Goal: Information Seeking & Learning: Learn about a topic

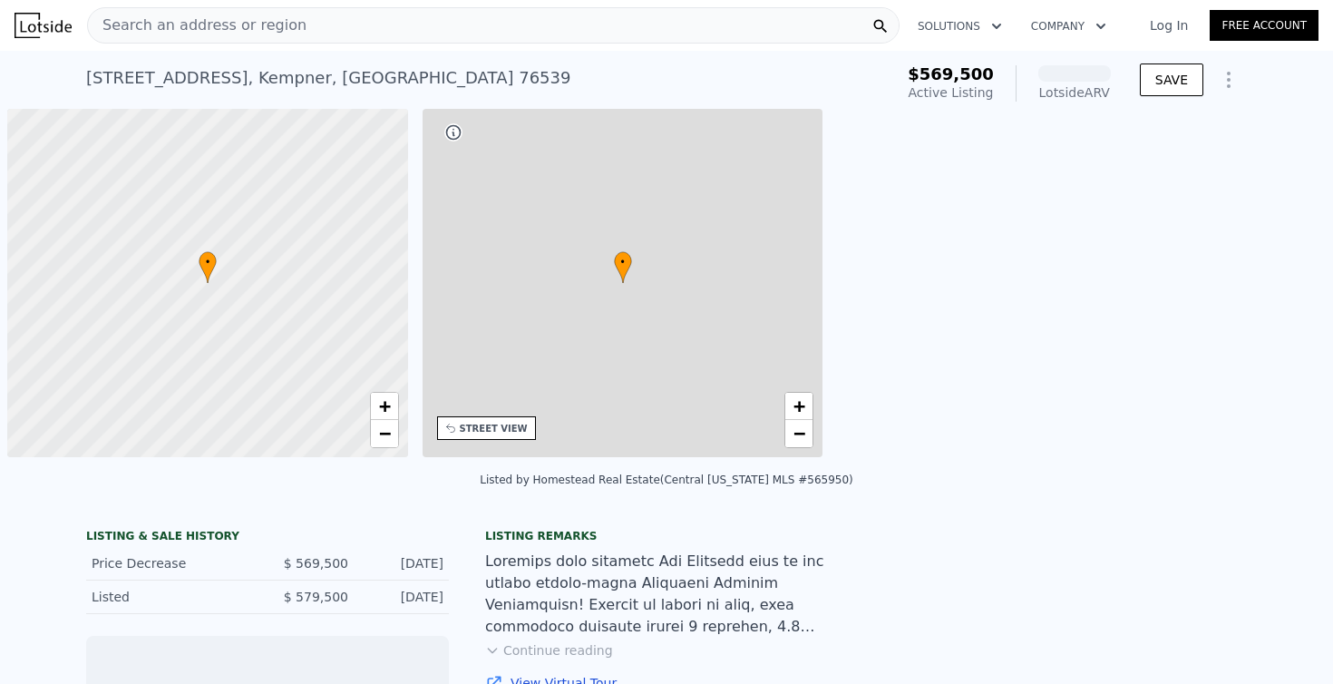
scroll to position [0, 7]
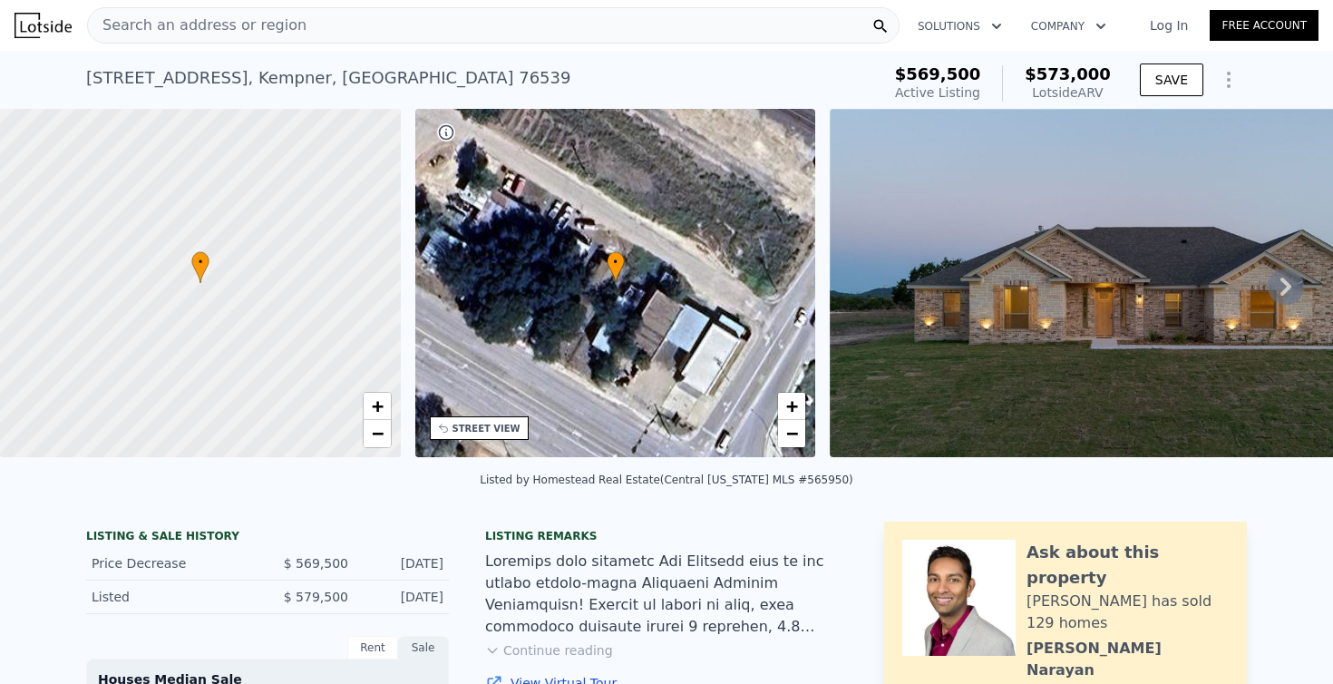
click at [1281, 289] on icon at bounding box center [1286, 286] width 36 height 36
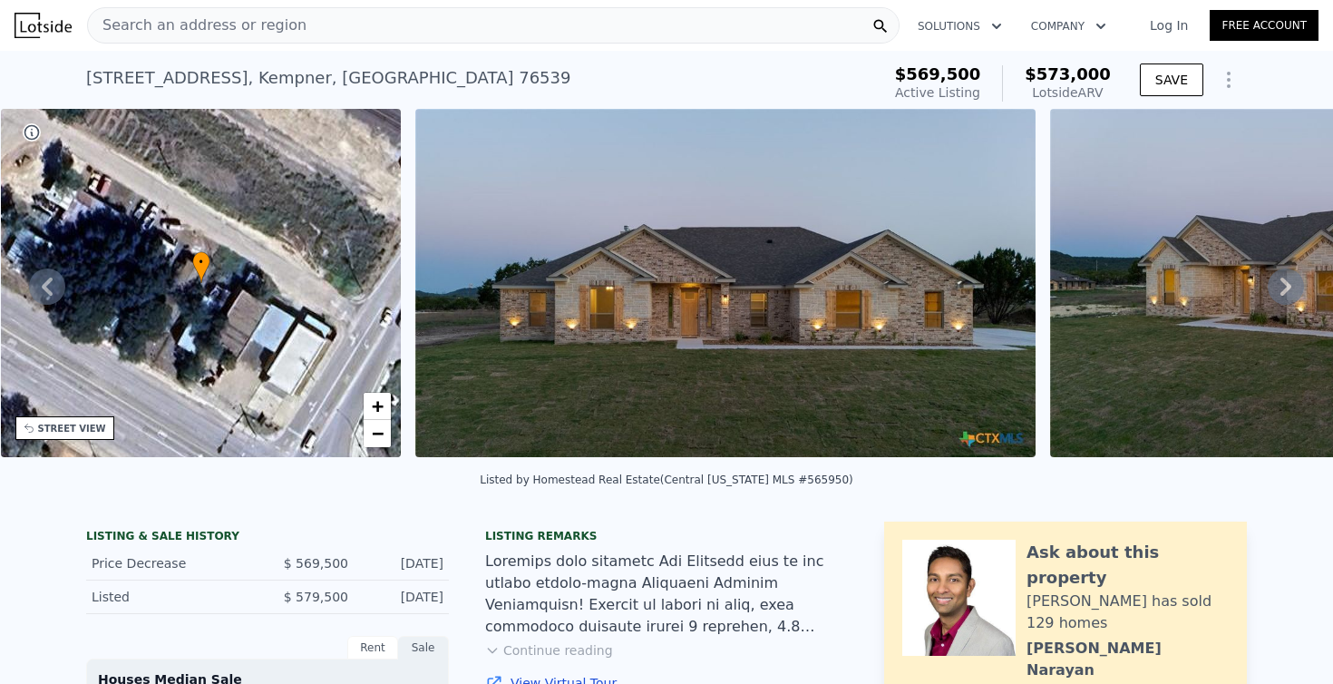
click at [1281, 289] on icon at bounding box center [1286, 286] width 36 height 36
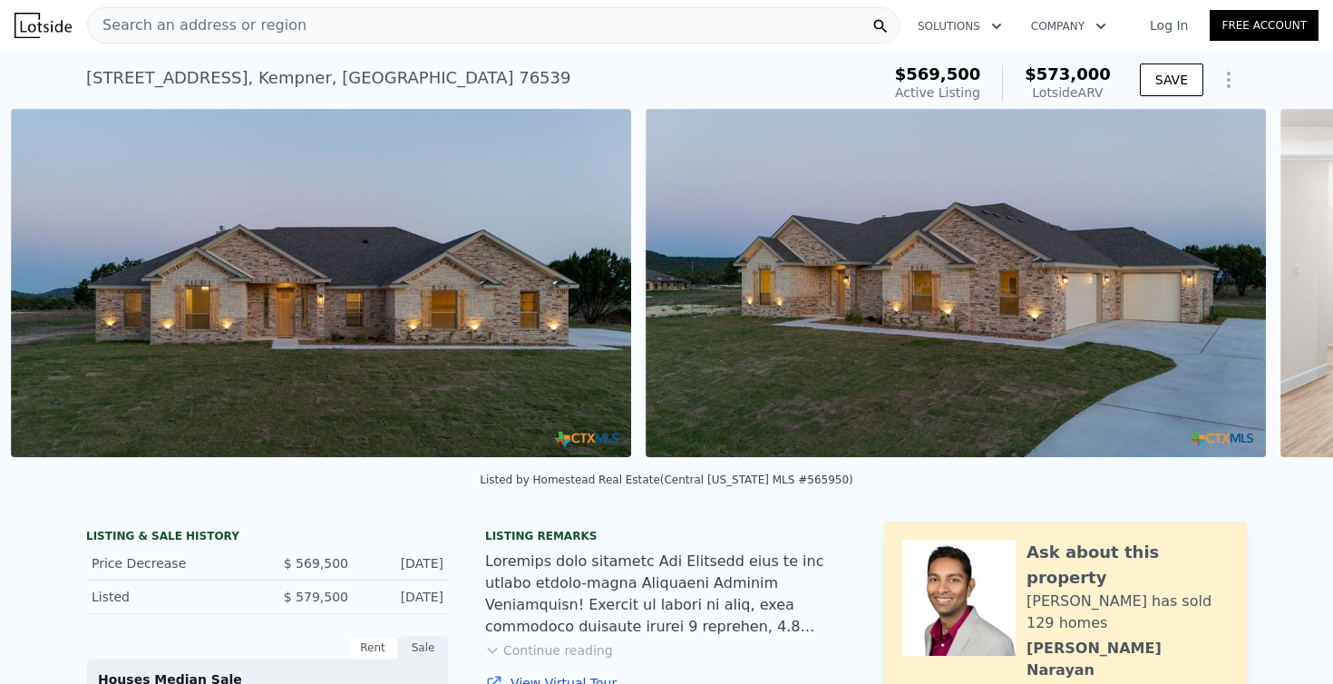
scroll to position [0, 830]
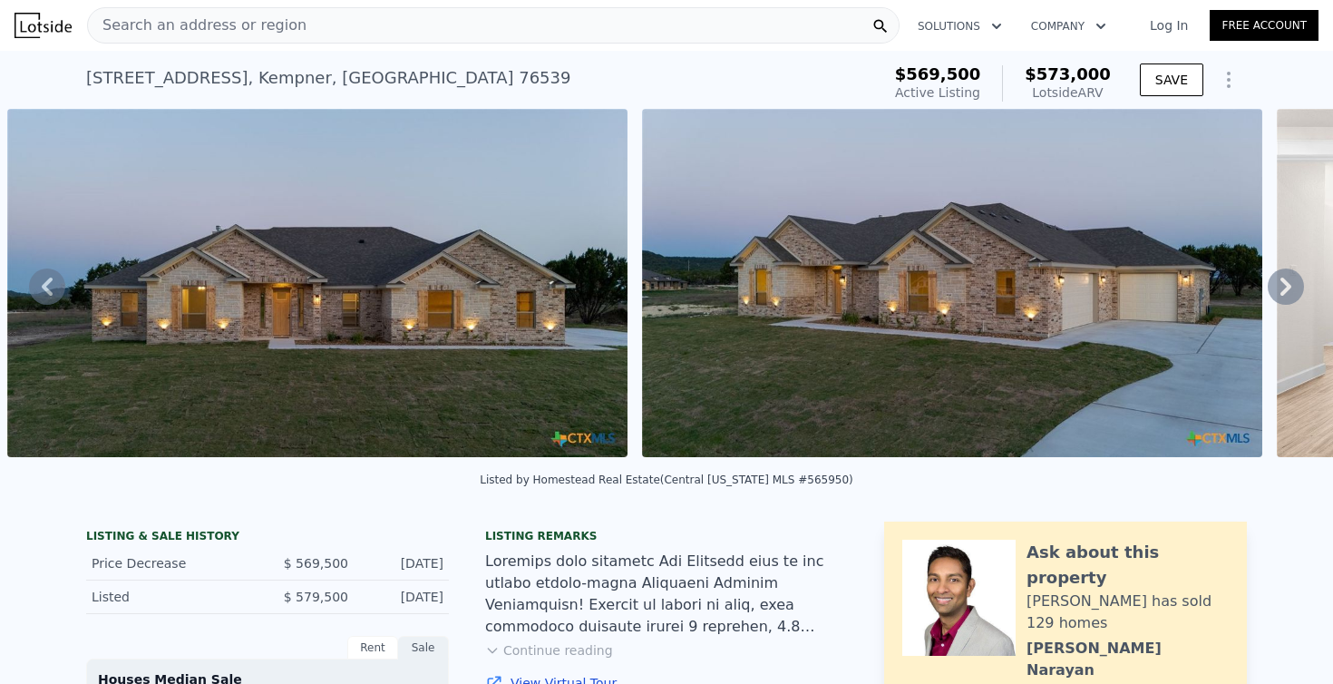
click at [56, 271] on icon at bounding box center [47, 286] width 36 height 36
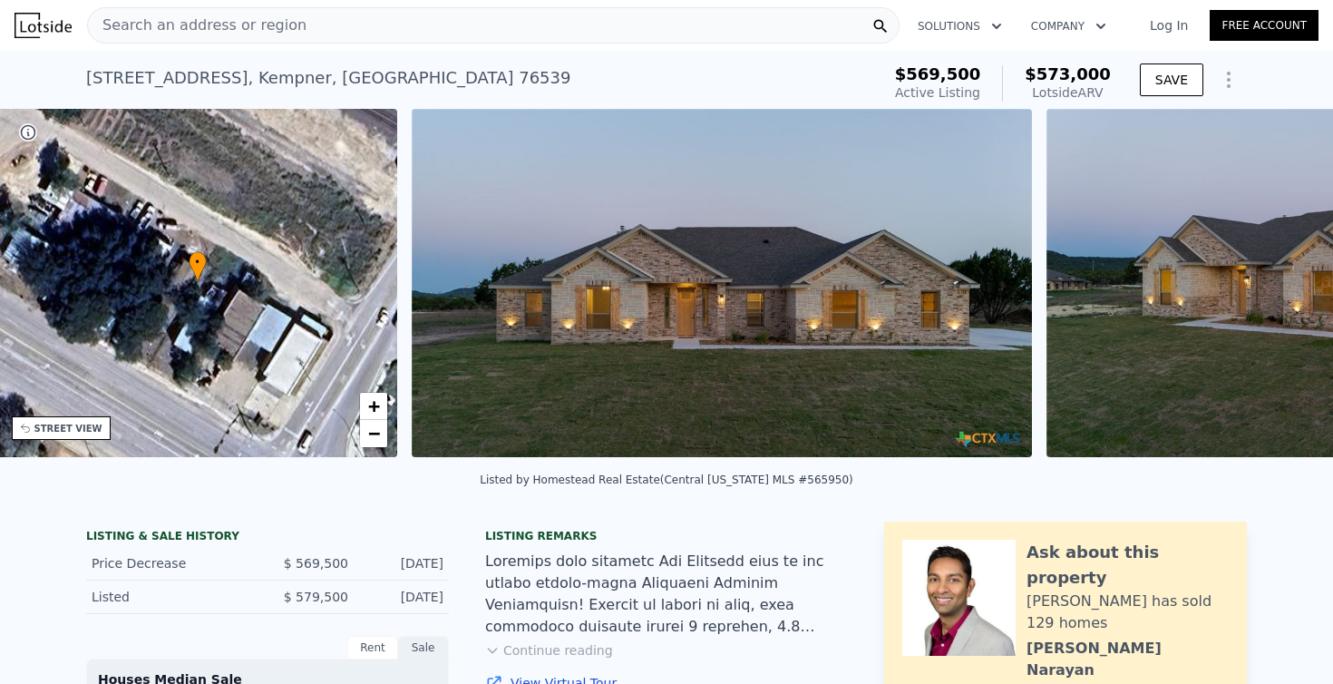
scroll to position [0, 422]
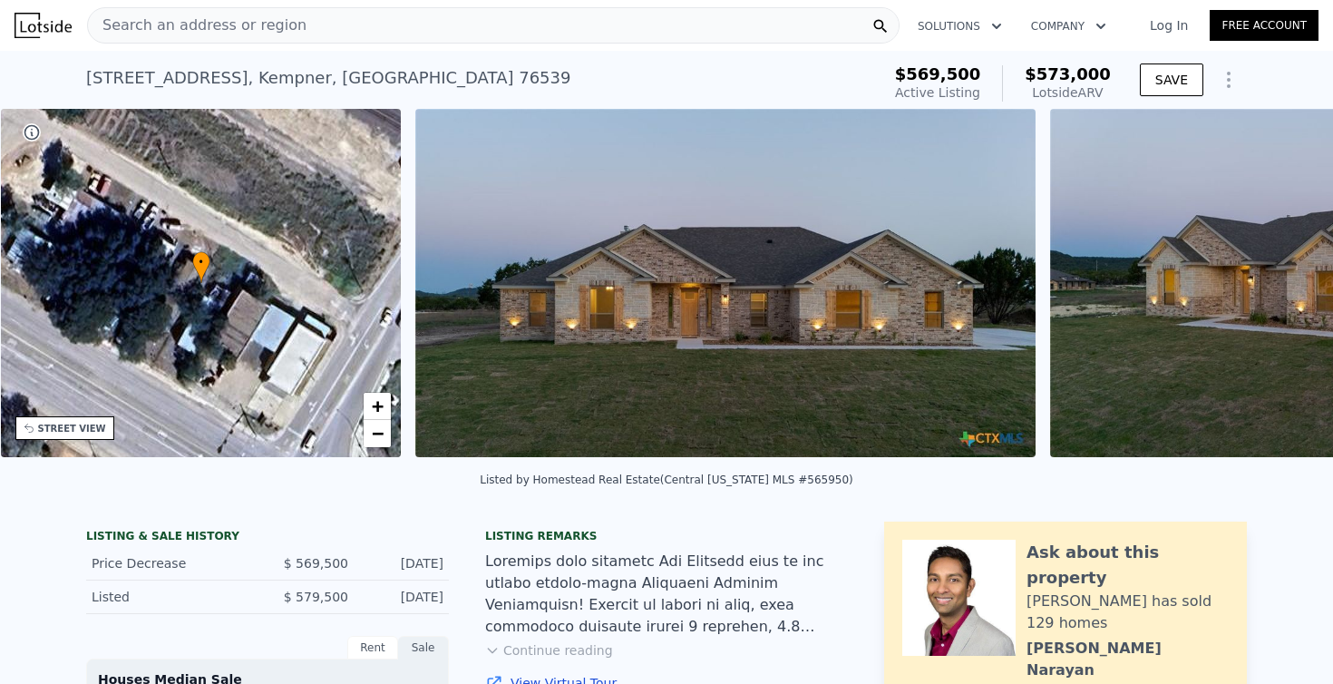
click at [56, 271] on div "• + − • + − STREET VIEW Loading... SATELLITE VIEW" at bounding box center [666, 286] width 1333 height 355
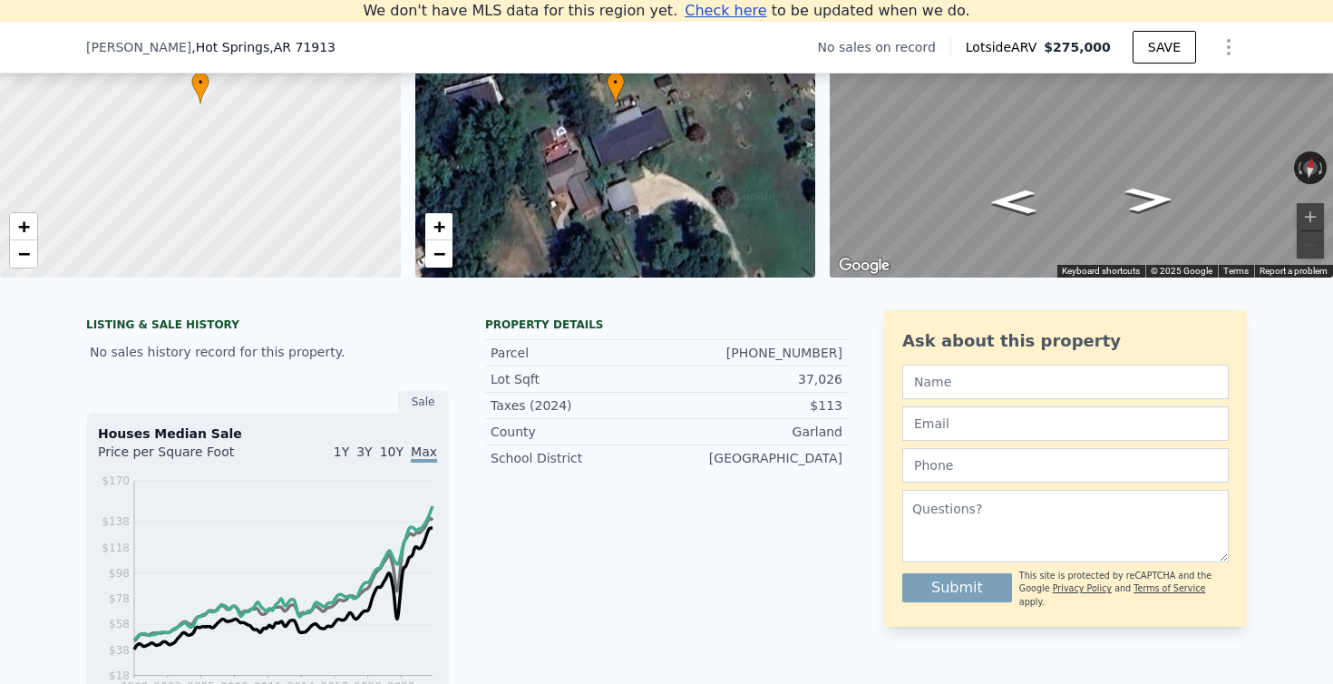
scroll to position [227, 0]
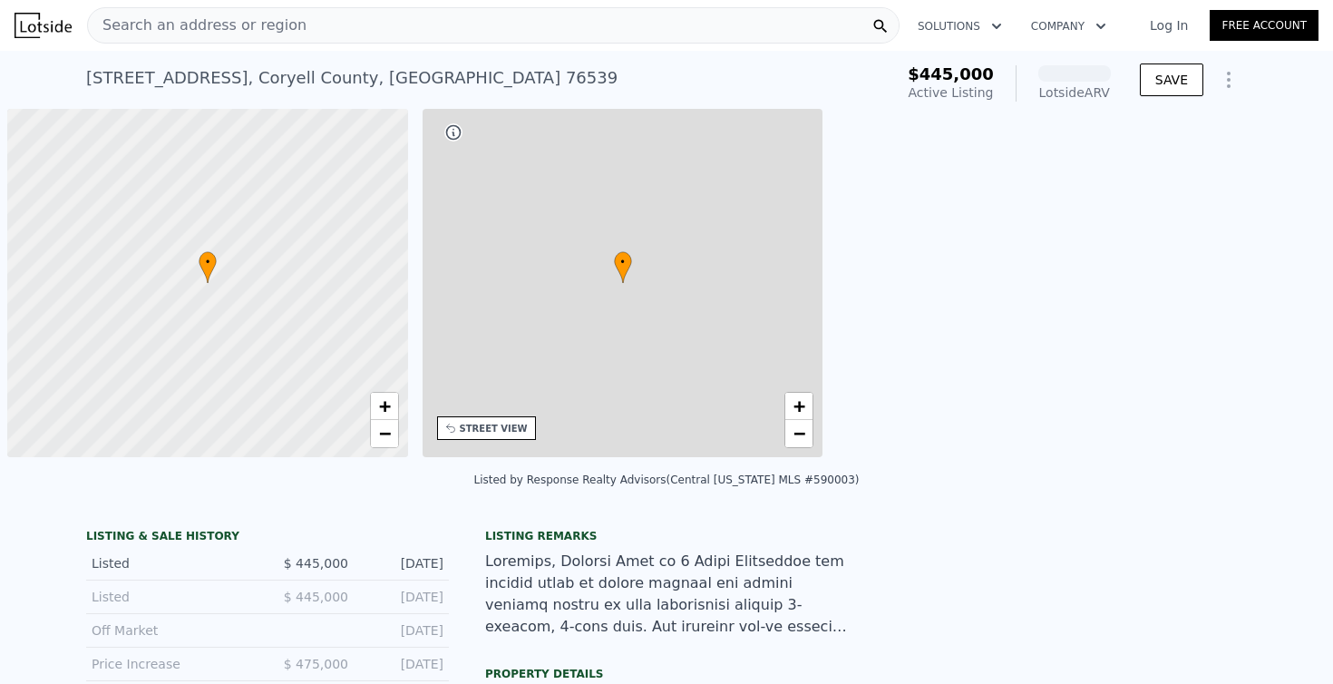
scroll to position [0, 7]
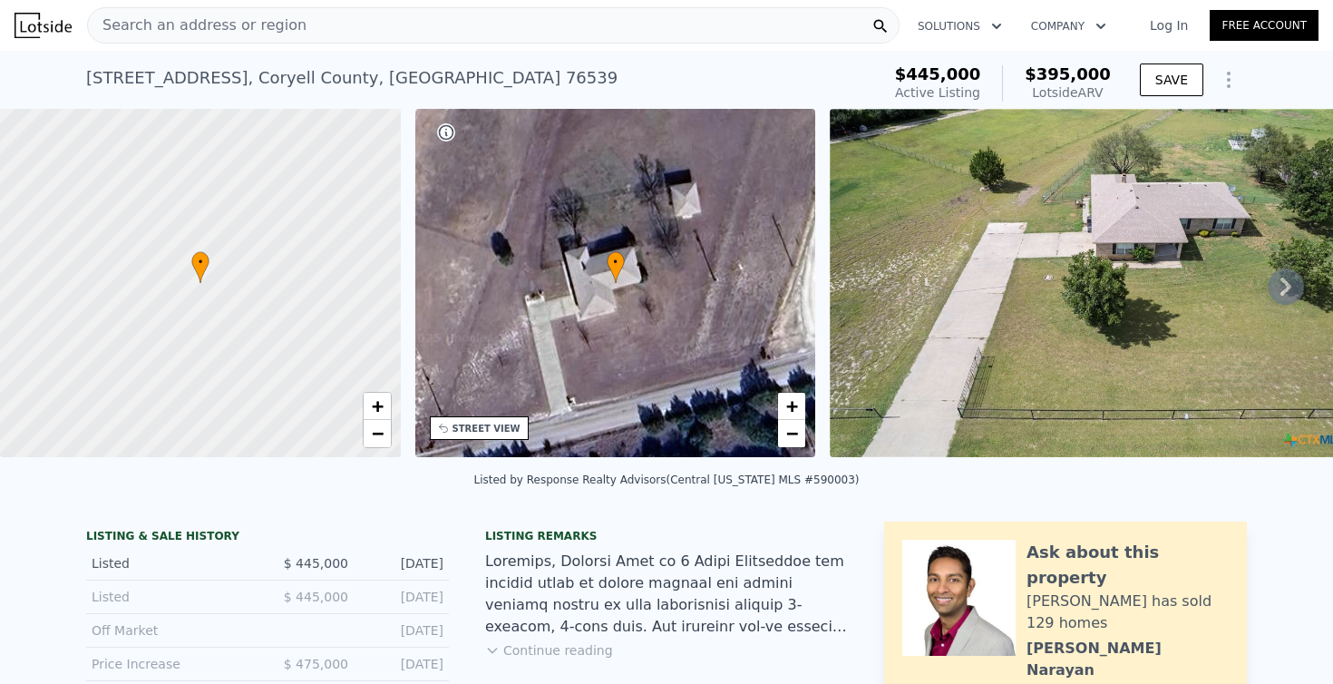
click at [1291, 288] on icon at bounding box center [1286, 286] width 36 height 36
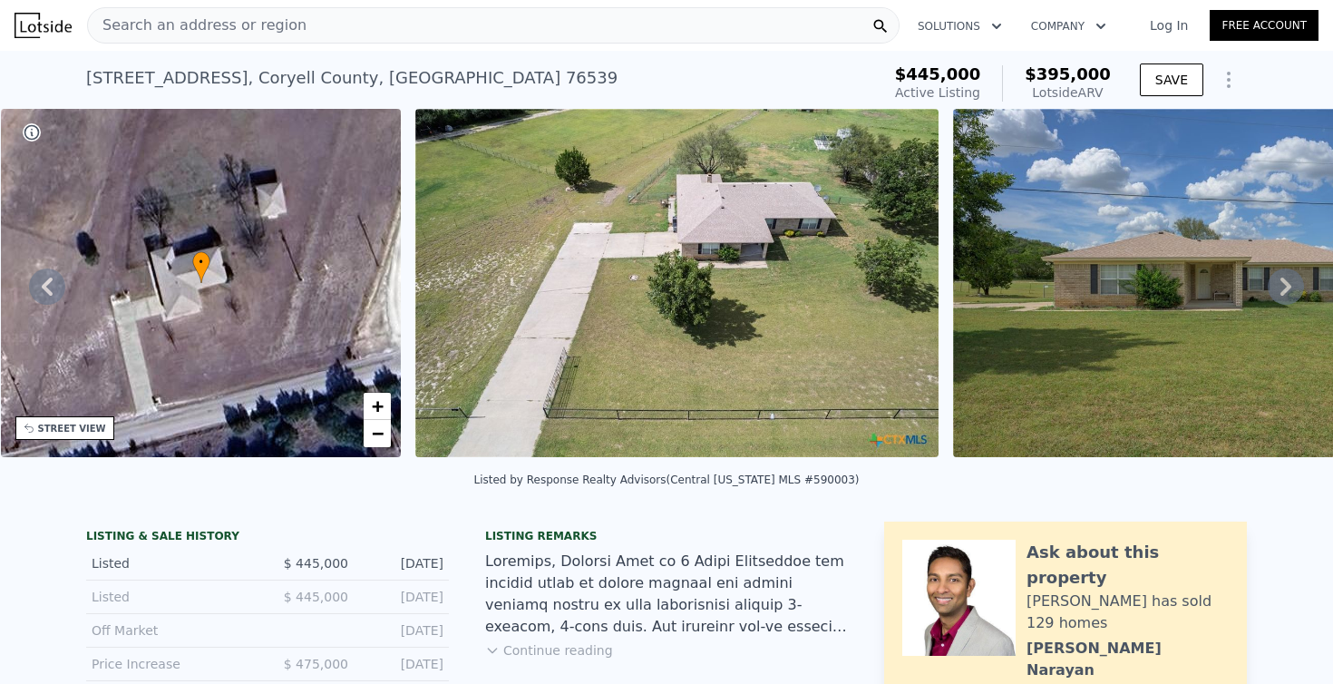
click at [1291, 288] on icon at bounding box center [1286, 286] width 36 height 36
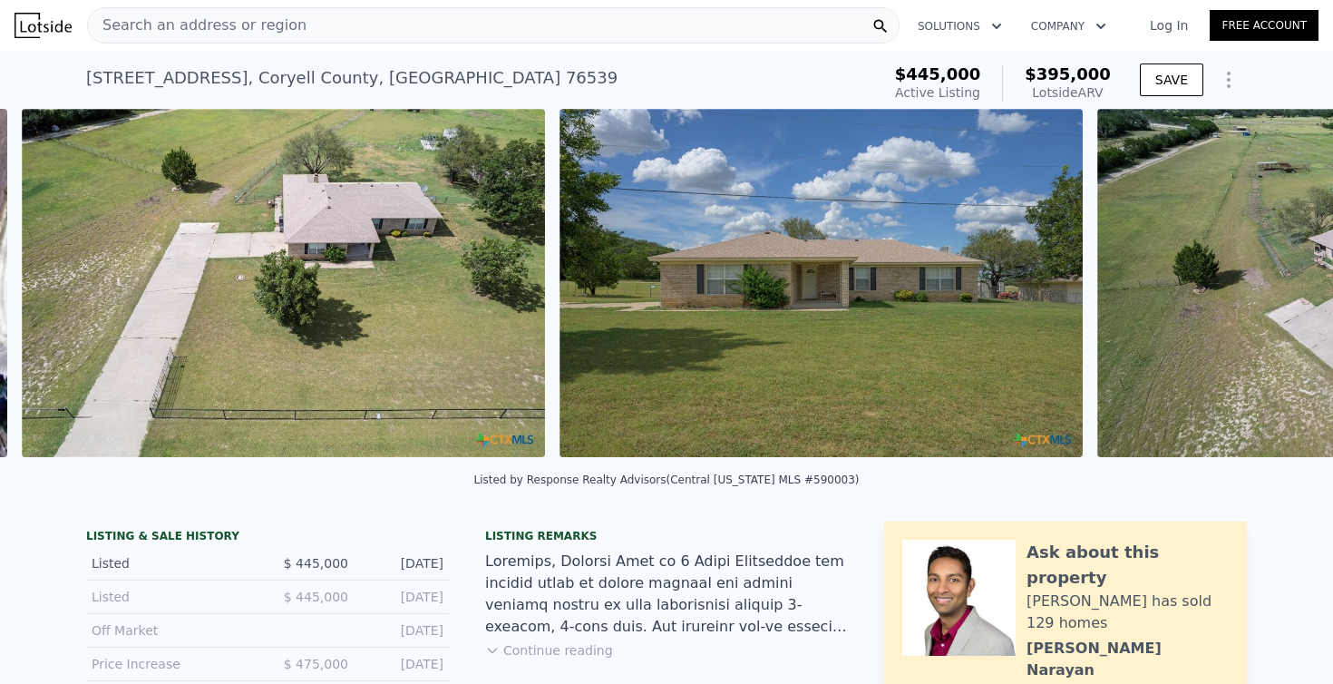
scroll to position [0, 830]
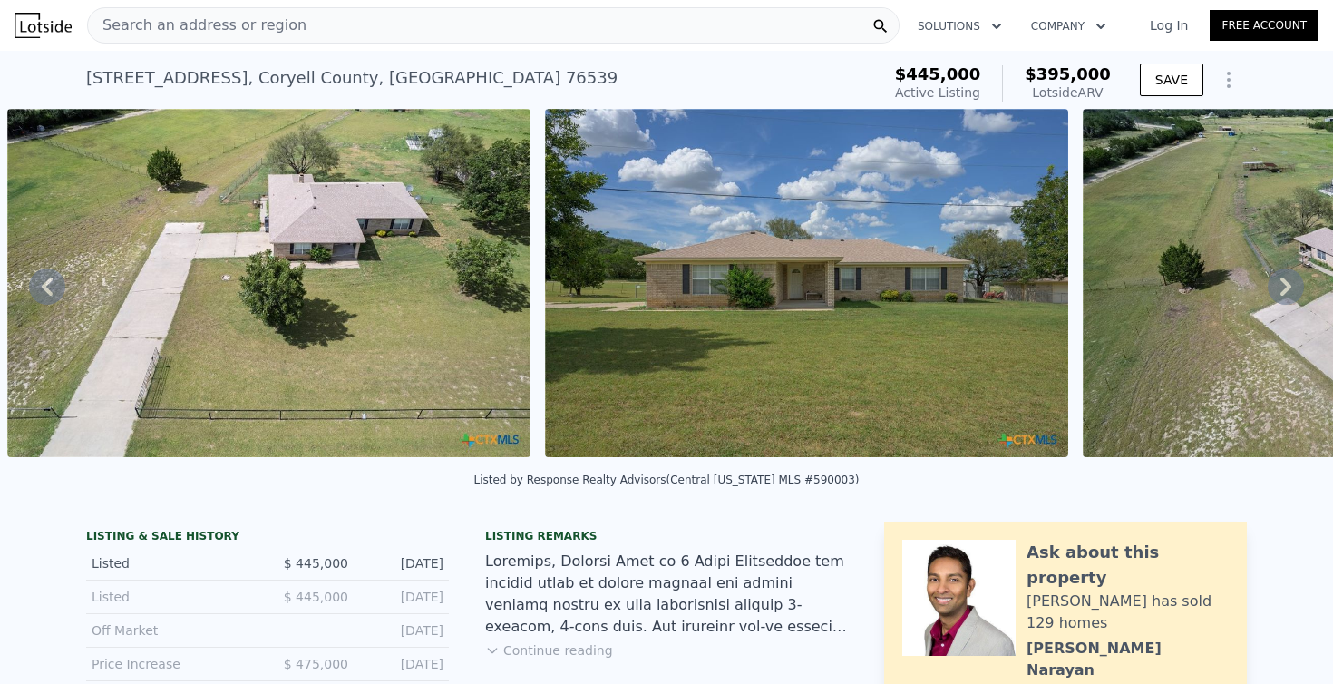
click at [45, 286] on icon at bounding box center [47, 287] width 11 height 18
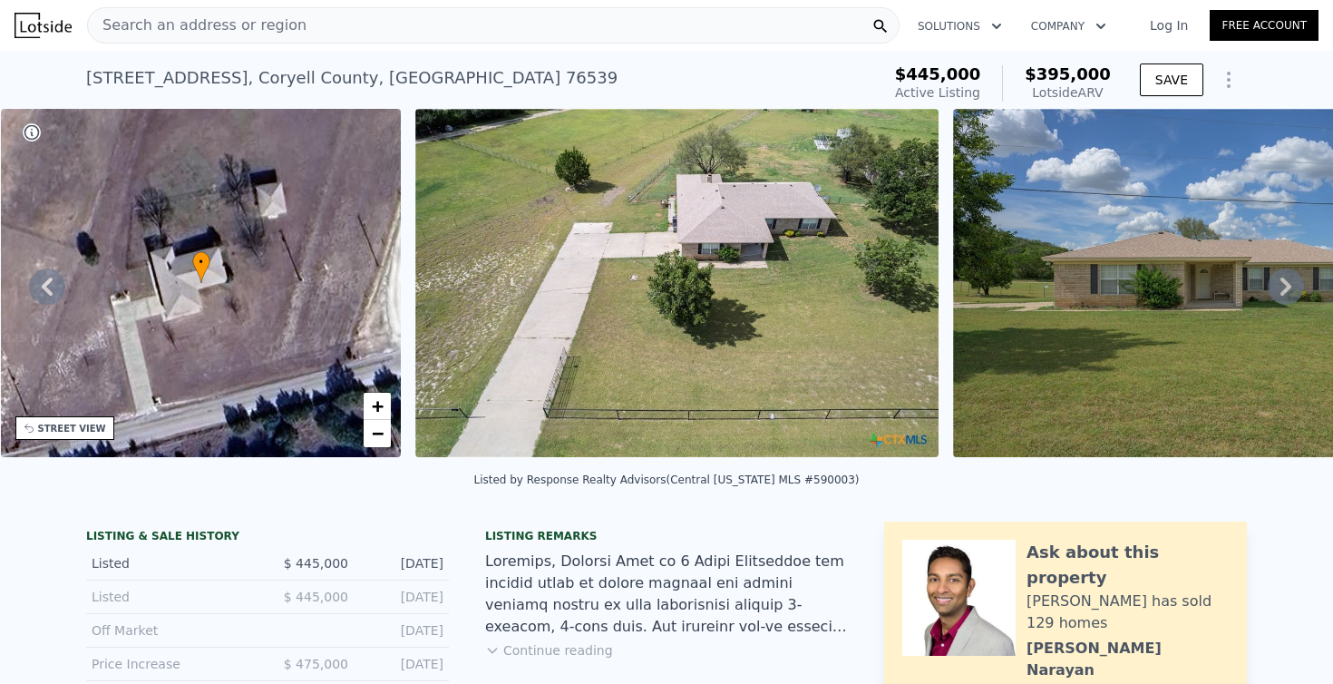
scroll to position [268, 0]
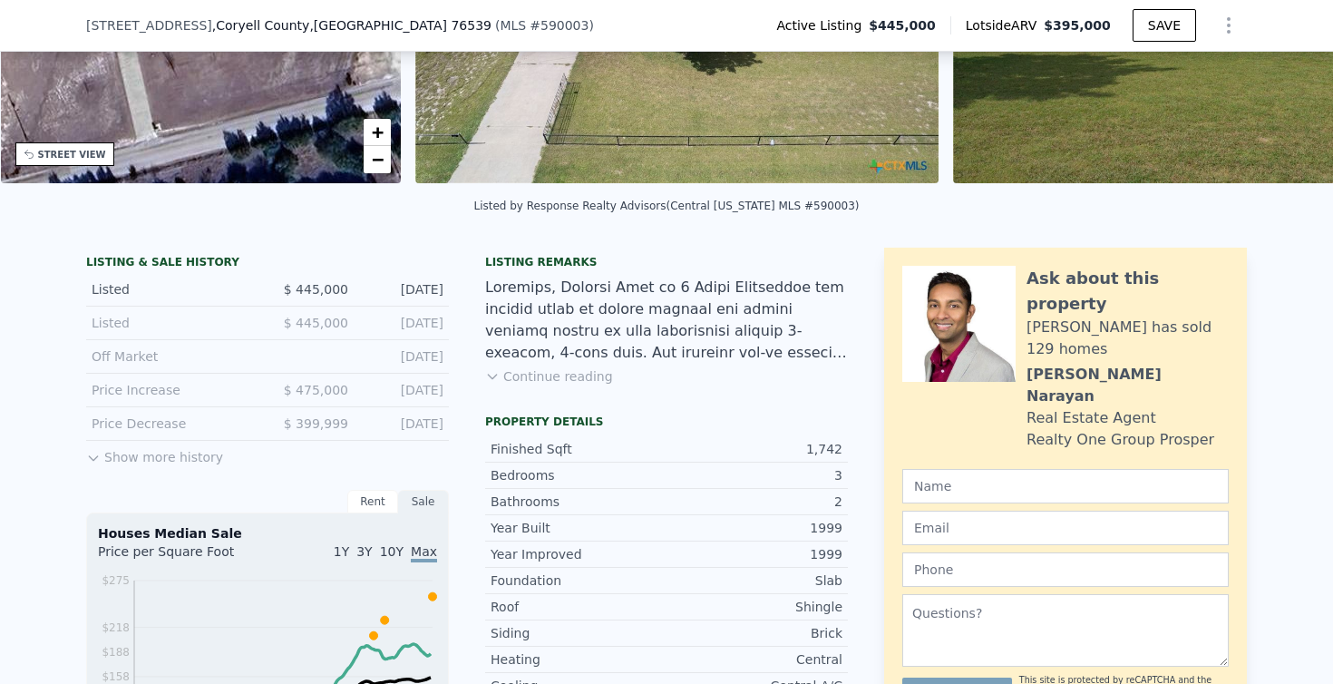
click at [200, 458] on button "Show more history" at bounding box center [154, 453] width 137 height 25
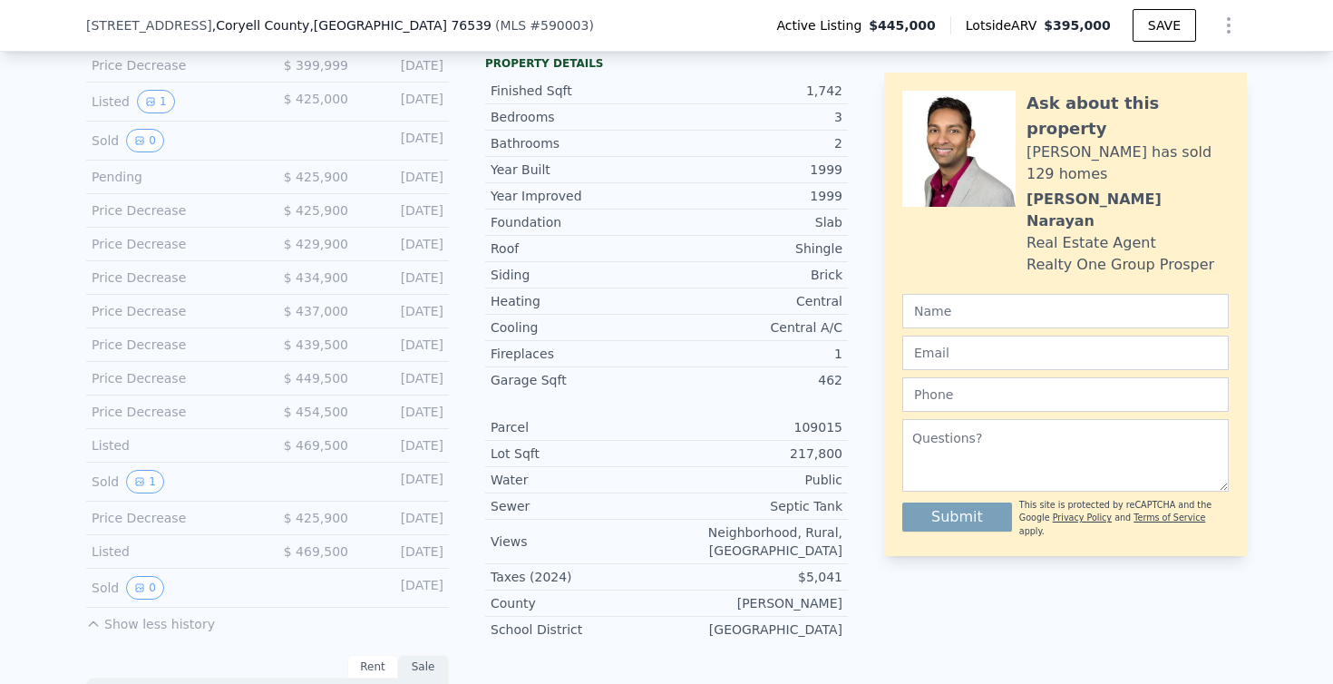
scroll to position [632, 0]
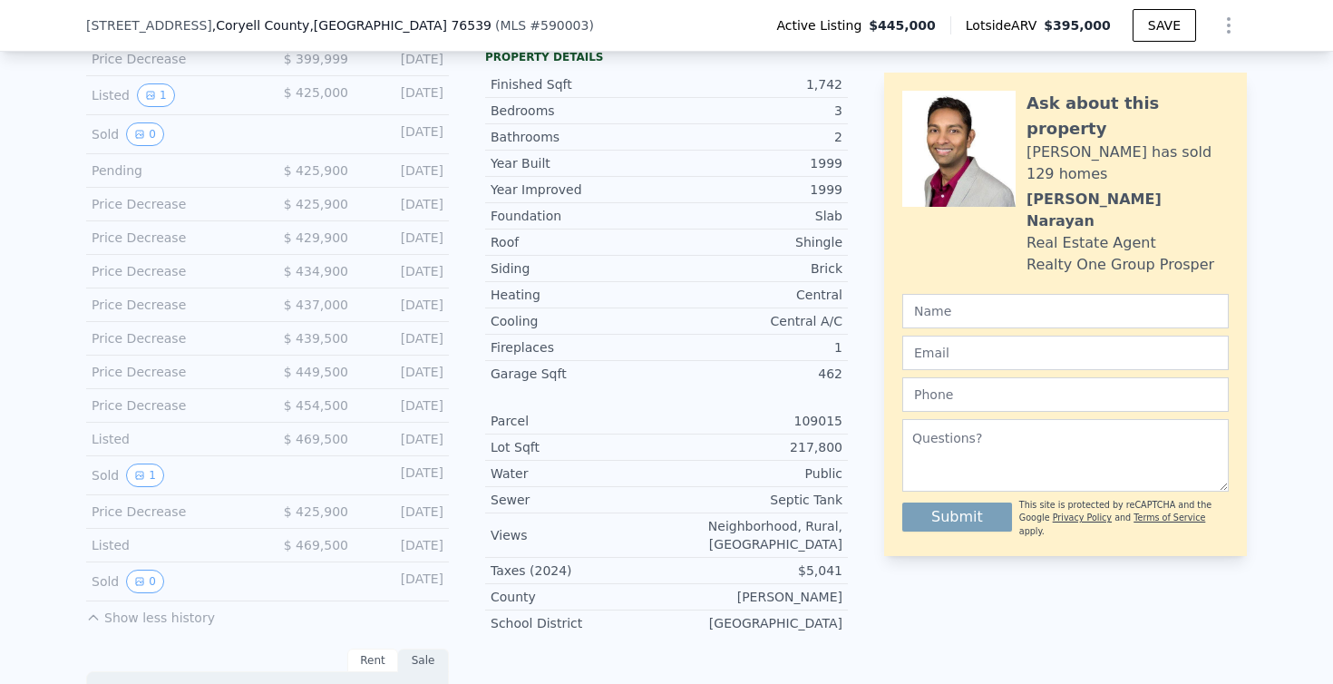
click at [185, 519] on div "Price Decrease" at bounding box center [172, 512] width 161 height 18
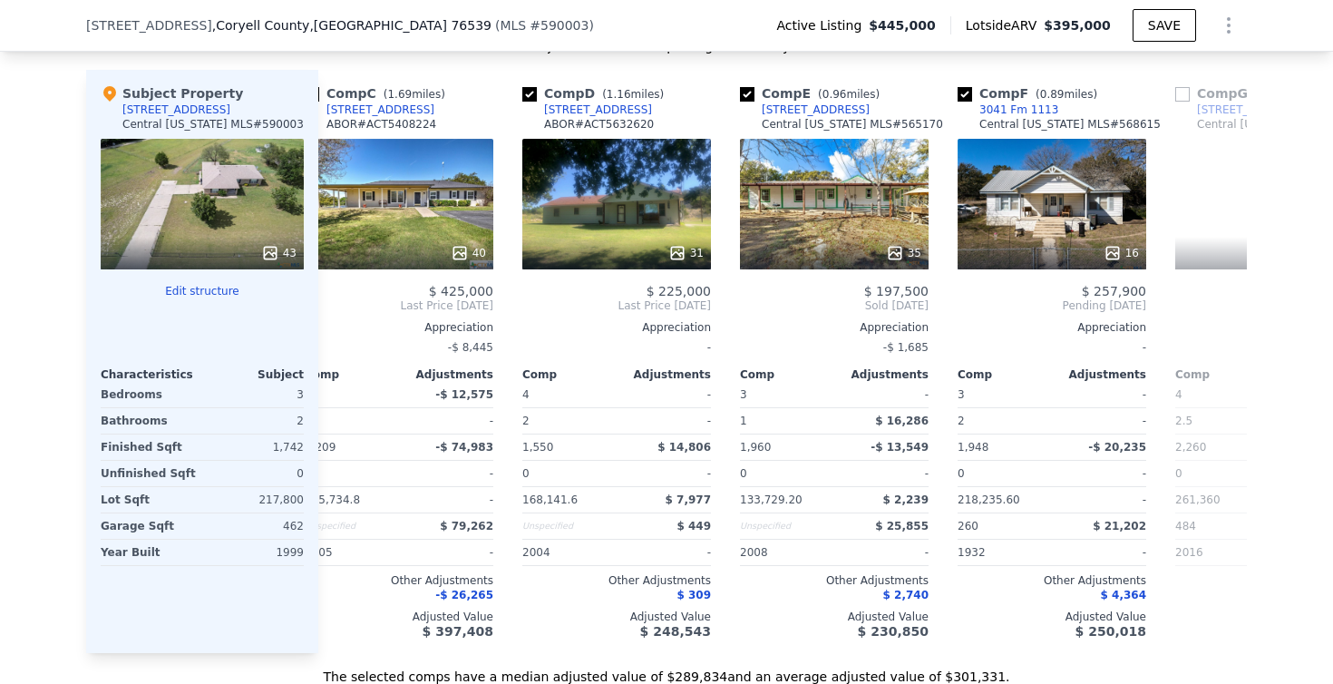
scroll to position [0, 639]
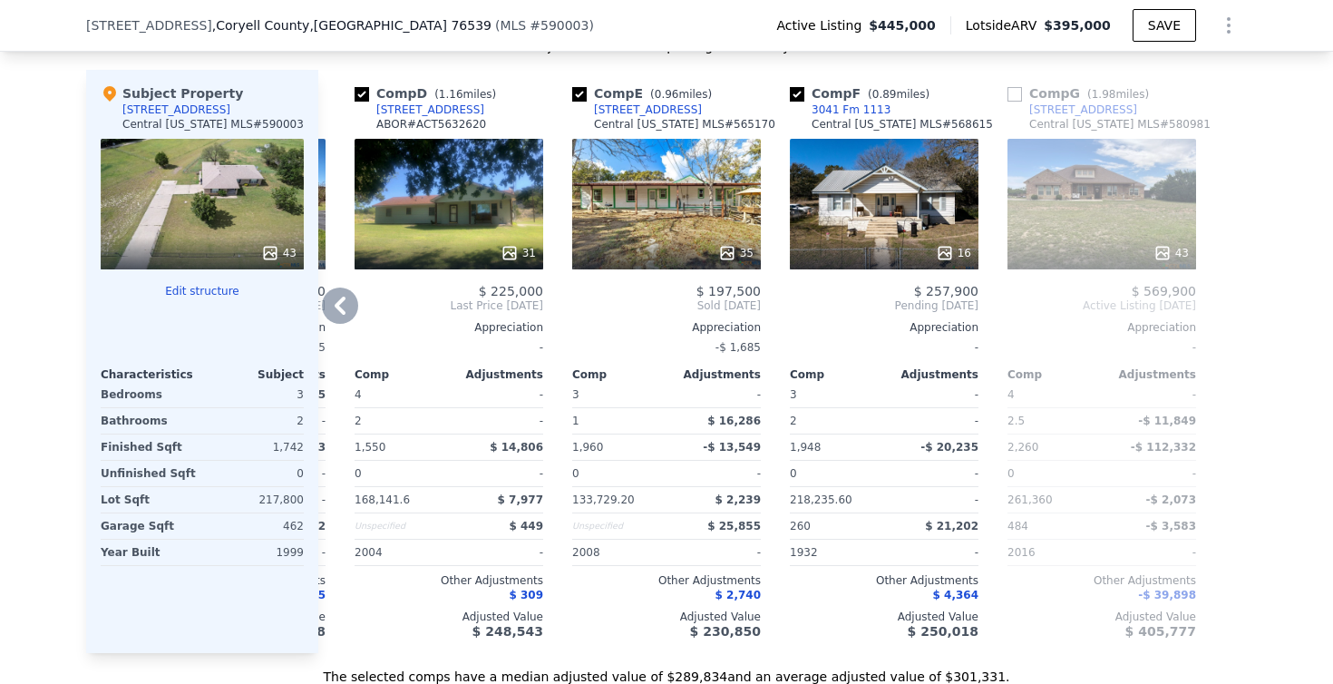
click at [1146, 288] on span "$ 569,900" at bounding box center [1164, 291] width 64 height 15
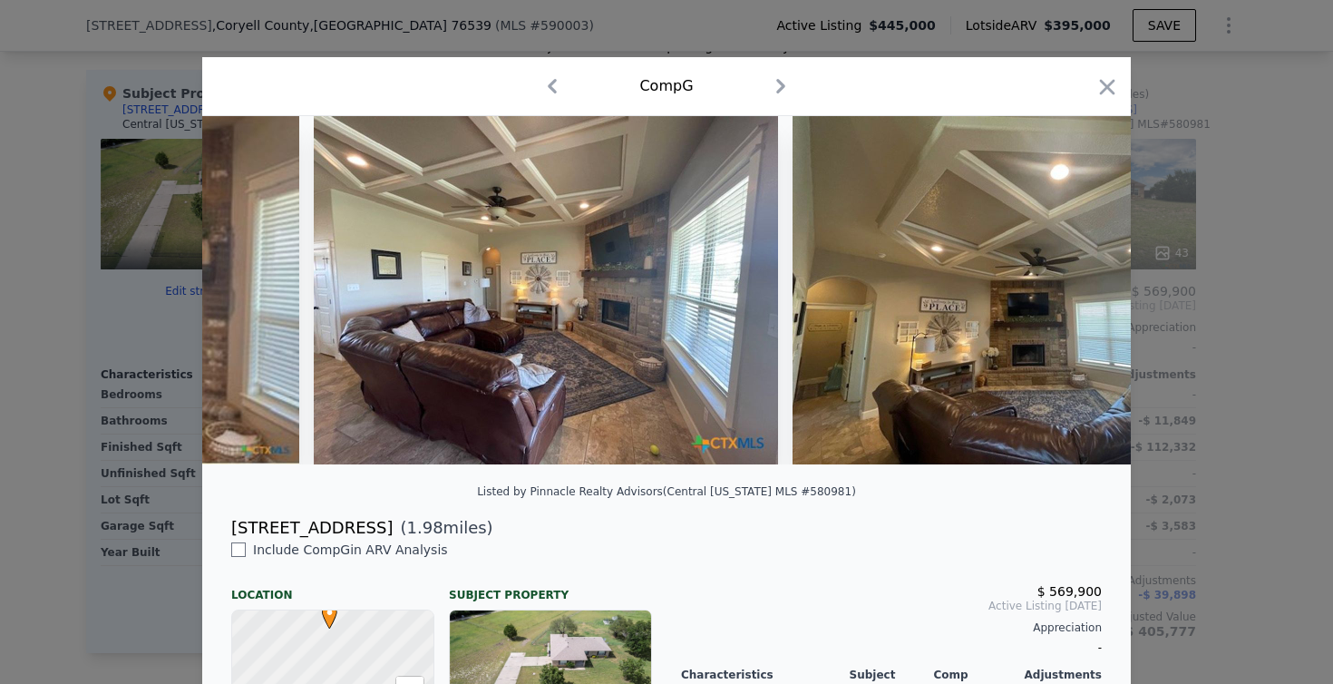
scroll to position [0, 6681]
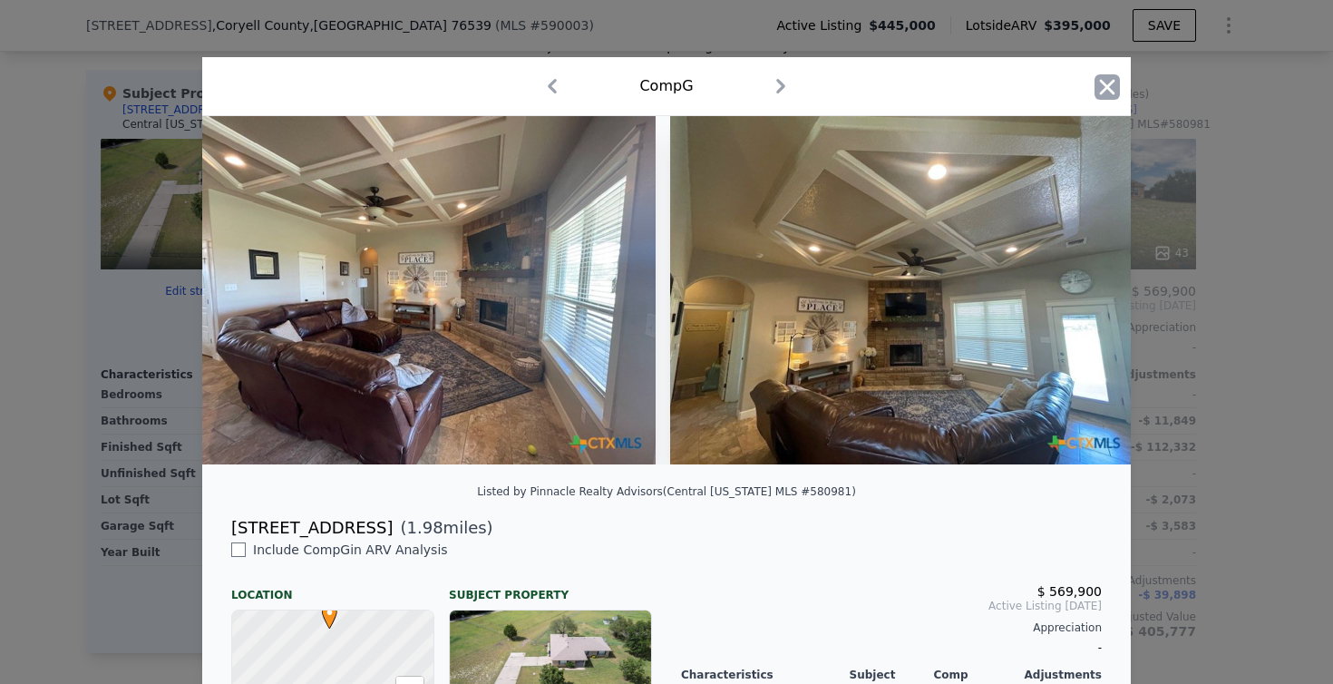
click at [1103, 93] on icon "button" at bounding box center [1107, 86] width 25 height 25
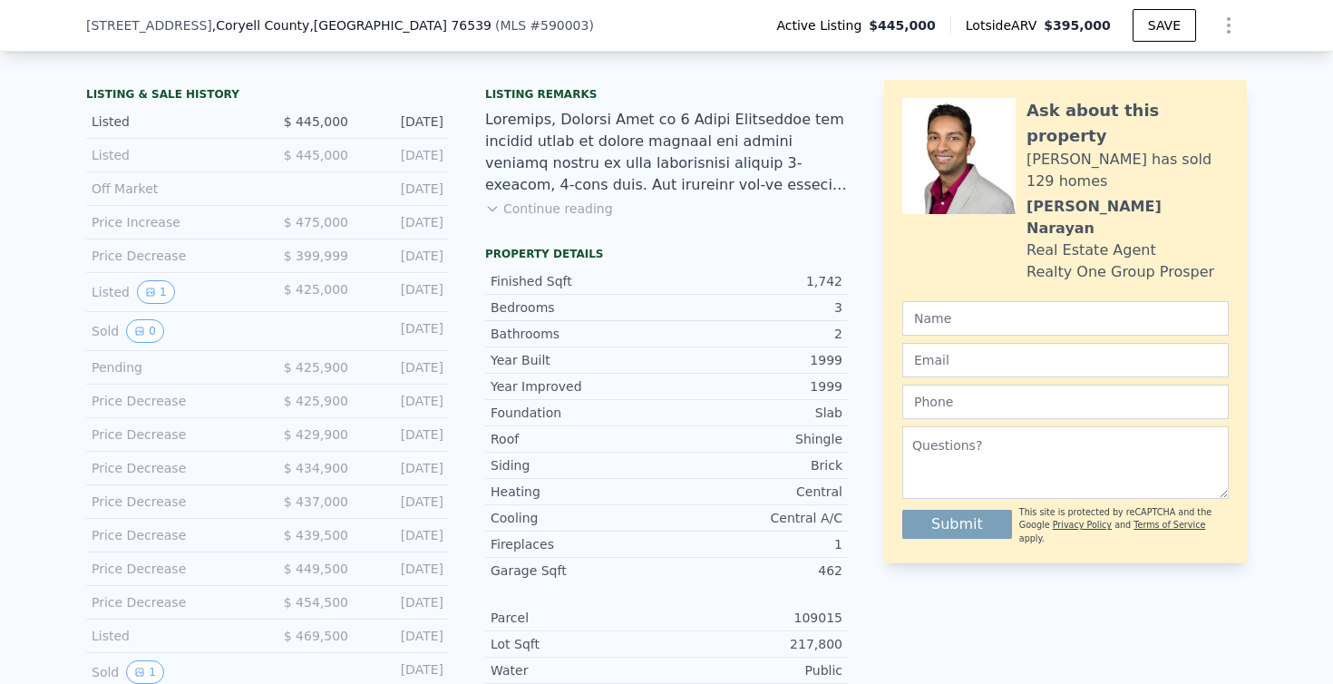
scroll to position [431, 0]
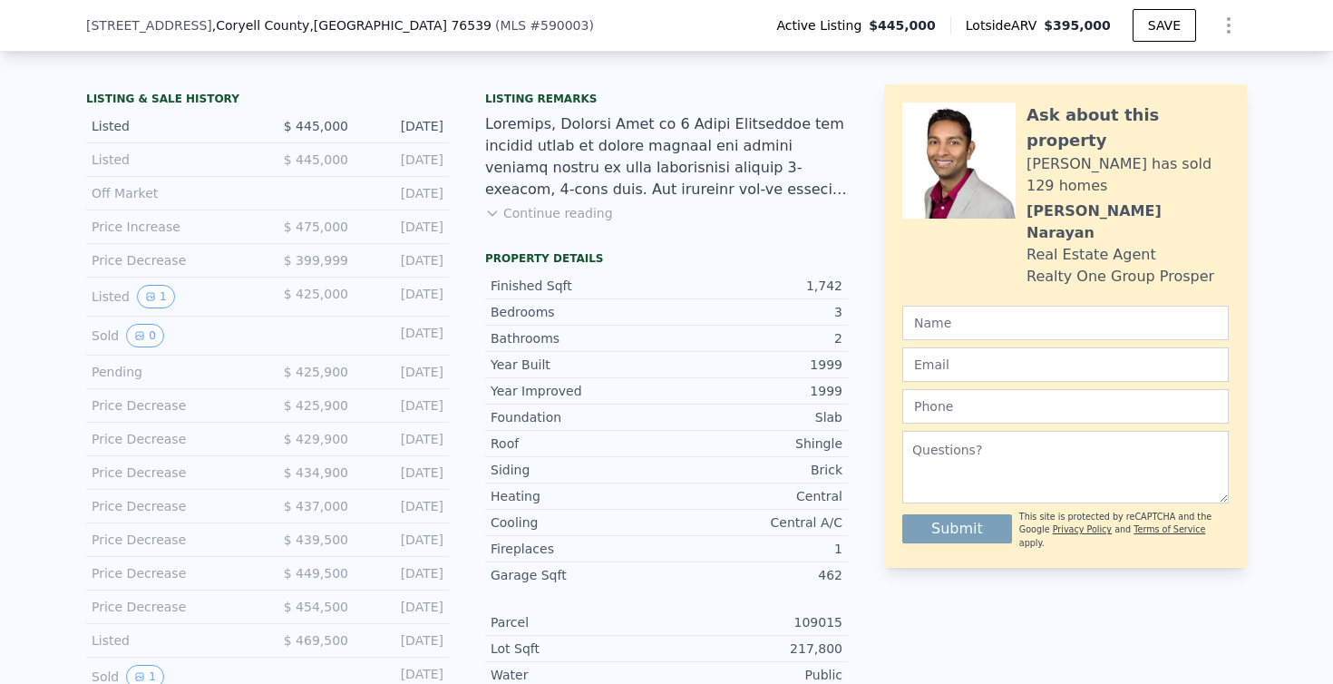
drag, startPoint x: 296, startPoint y: 254, endPoint x: 339, endPoint y: 257, distance: 43.6
click at [340, 257] on span "$ 399,999" at bounding box center [316, 260] width 64 height 15
drag, startPoint x: 300, startPoint y: 294, endPoint x: 358, endPoint y: 293, distance: 58.1
click at [359, 293] on div "Listed 1 $ 425,000 Nov 23, 2024" at bounding box center [267, 297] width 363 height 39
click at [358, 293] on div "Listed 1 $ 425,000 Nov 23, 2024" at bounding box center [267, 297] width 363 height 39
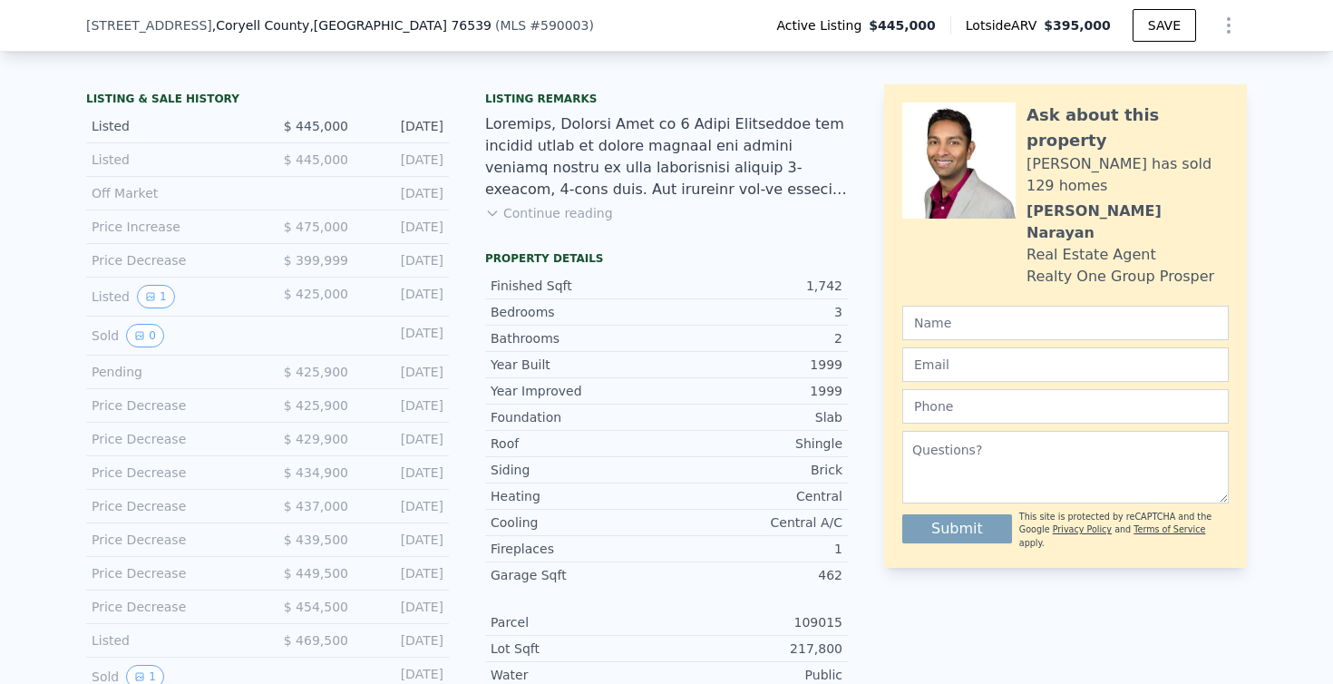
drag, startPoint x: 413, startPoint y: 293, endPoint x: 444, endPoint y: 291, distance: 30.9
click at [444, 291] on div "Listed 1 $ 425,000 Nov 23, 2024" at bounding box center [267, 297] width 363 height 39
click at [448, 295] on div "Listed 1 $ 425,000 Nov 23, 2024" at bounding box center [267, 297] width 363 height 39
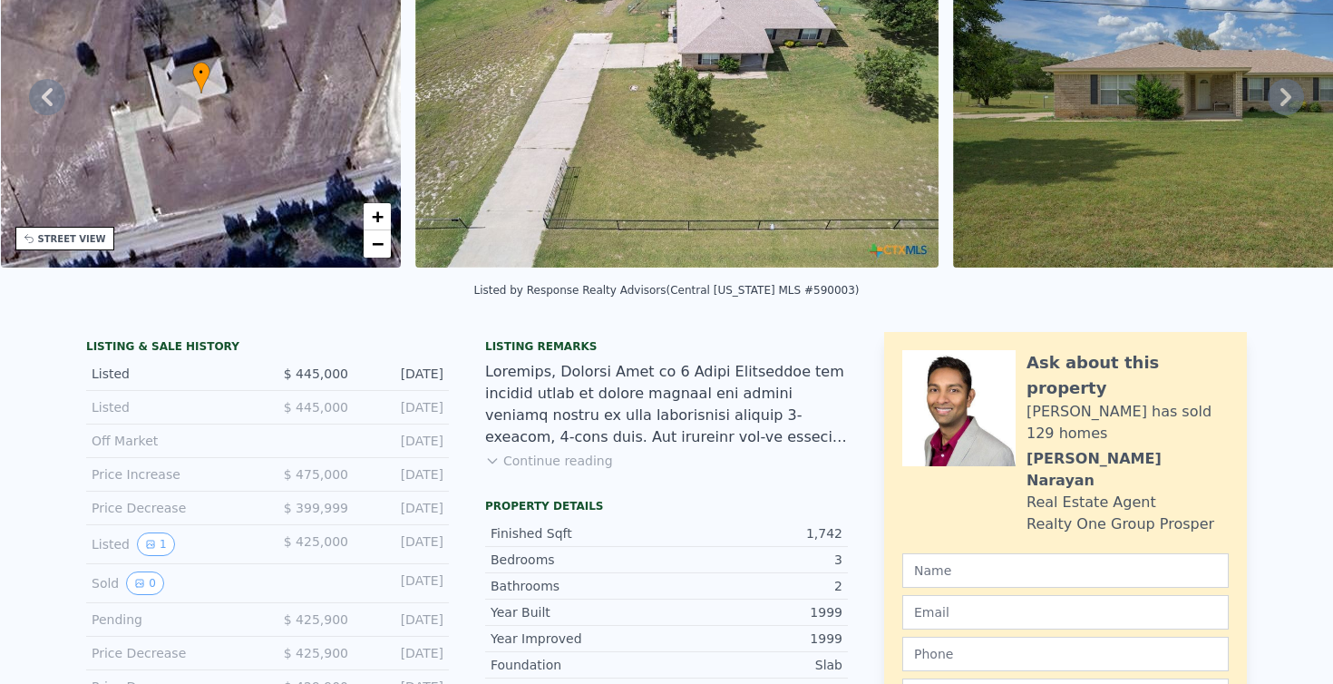
scroll to position [0, 0]
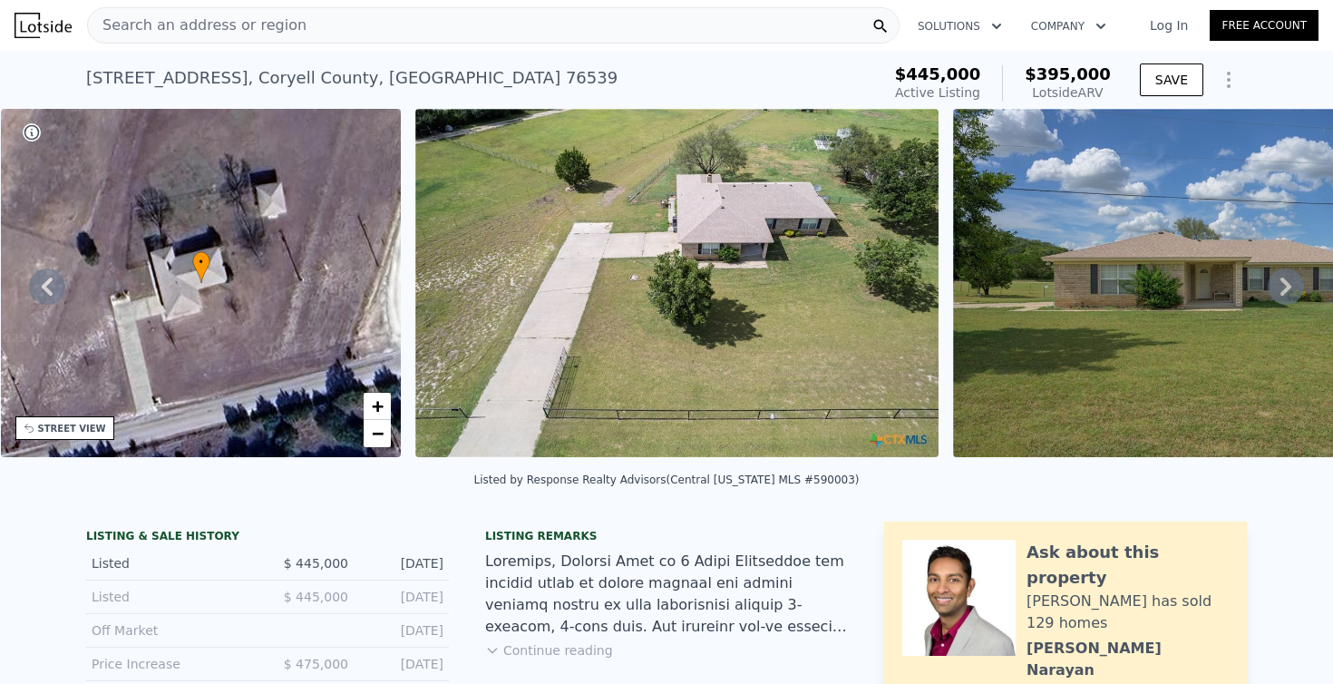
click at [431, 76] on div "1905 Oak Springs Rd , Coryell County , TX 76539" at bounding box center [352, 77] width 532 height 25
copy div "76539"
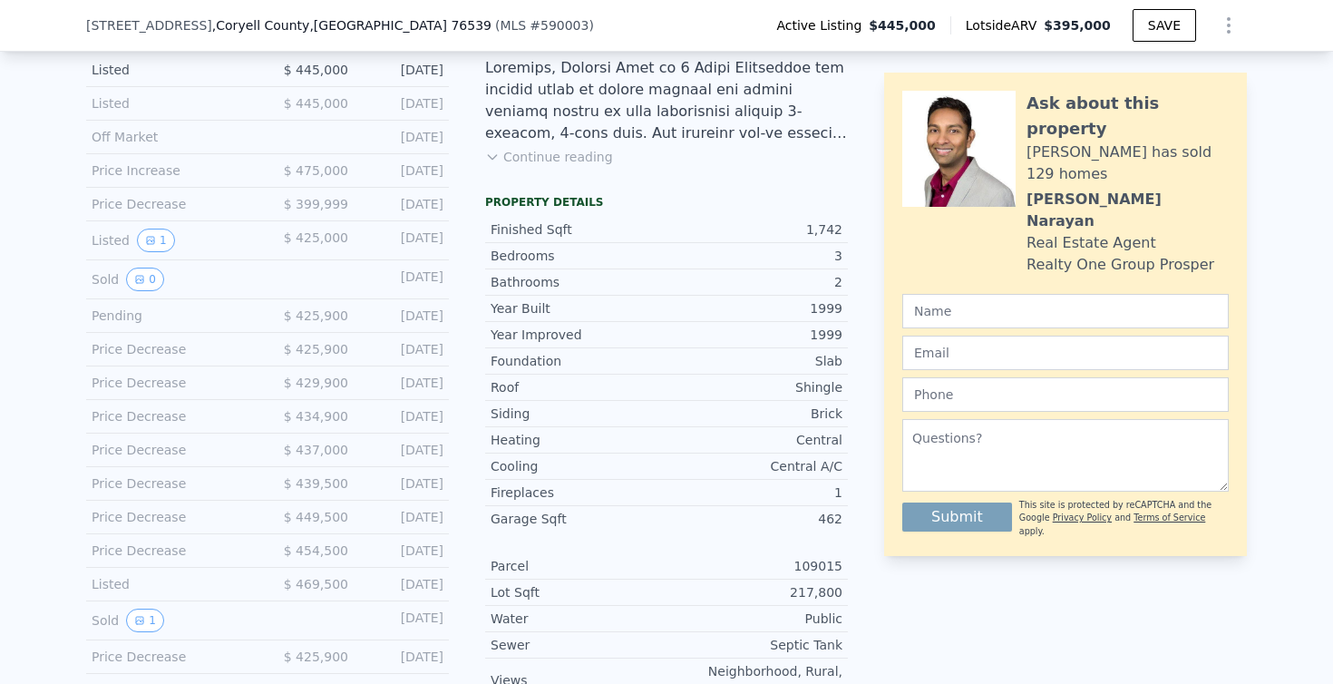
scroll to position [493, 0]
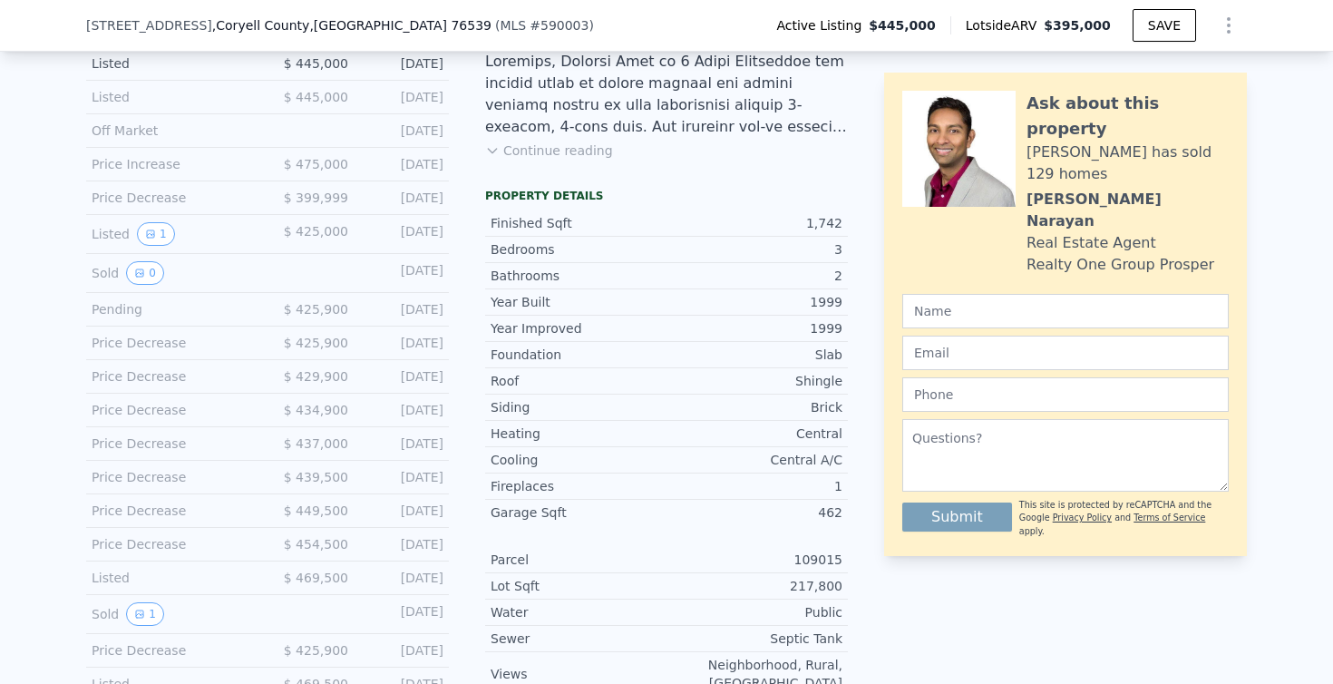
click at [658, 0] on html "Search an address or region Solutions Company Open main menu Log In Free Accoun…" at bounding box center [666, 342] width 1333 height 684
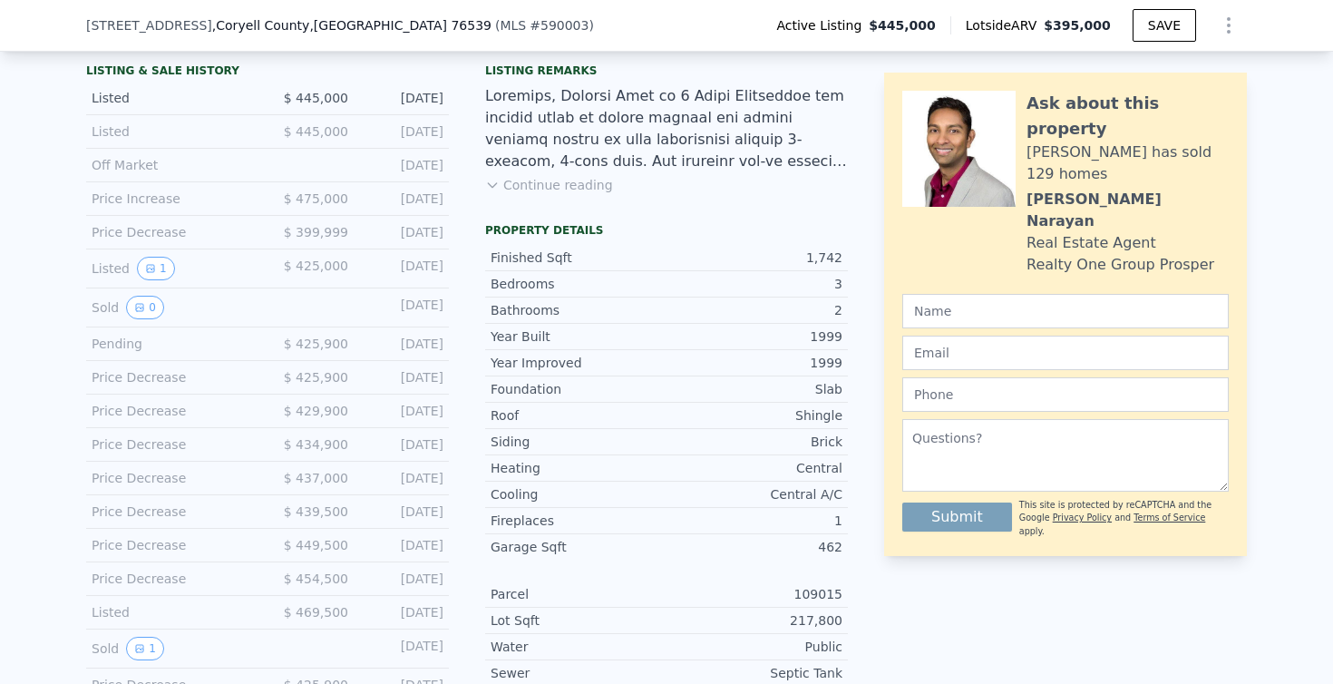
scroll to position [462, 0]
